Goal: Find specific page/section: Find specific page/section

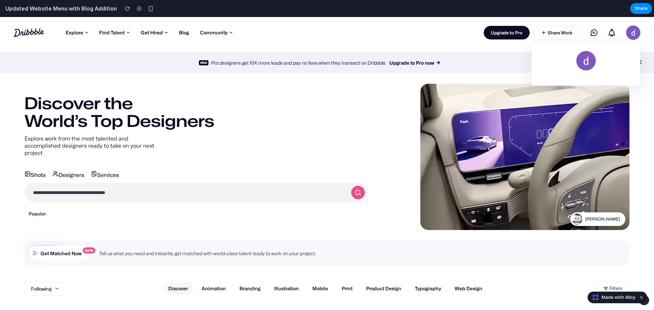
click at [626, 33] on img at bounding box center [633, 33] width 14 height 14
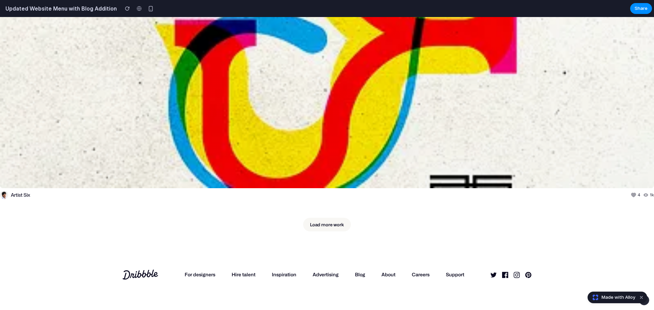
scroll to position [626, 0]
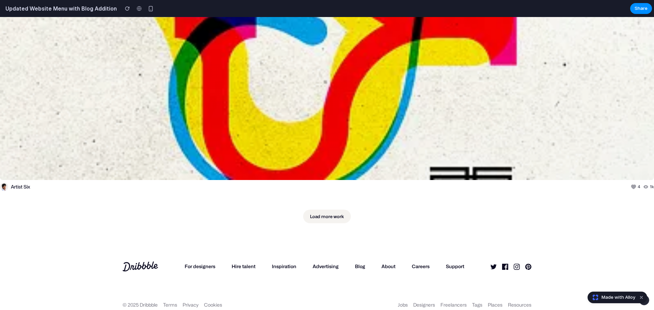
click at [330, 210] on link "Load more work" at bounding box center [327, 217] width 48 height 14
click at [328, 210] on link "Load more work" at bounding box center [327, 217] width 48 height 14
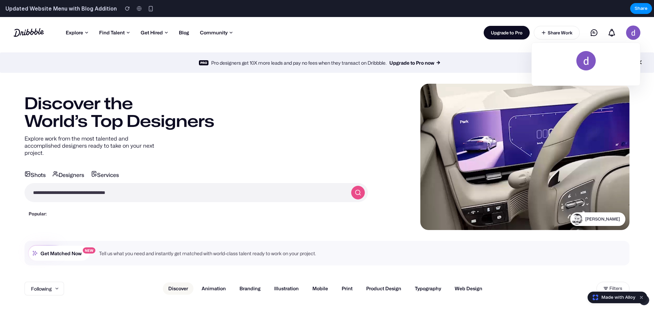
click at [629, 30] on img at bounding box center [633, 33] width 14 height 14
click at [293, 162] on section "Shots Designers Services Shots Popular: dashboard landing page e-commerce logo …" at bounding box center [196, 190] width 343 height 57
